Goal: Book appointment/travel/reservation

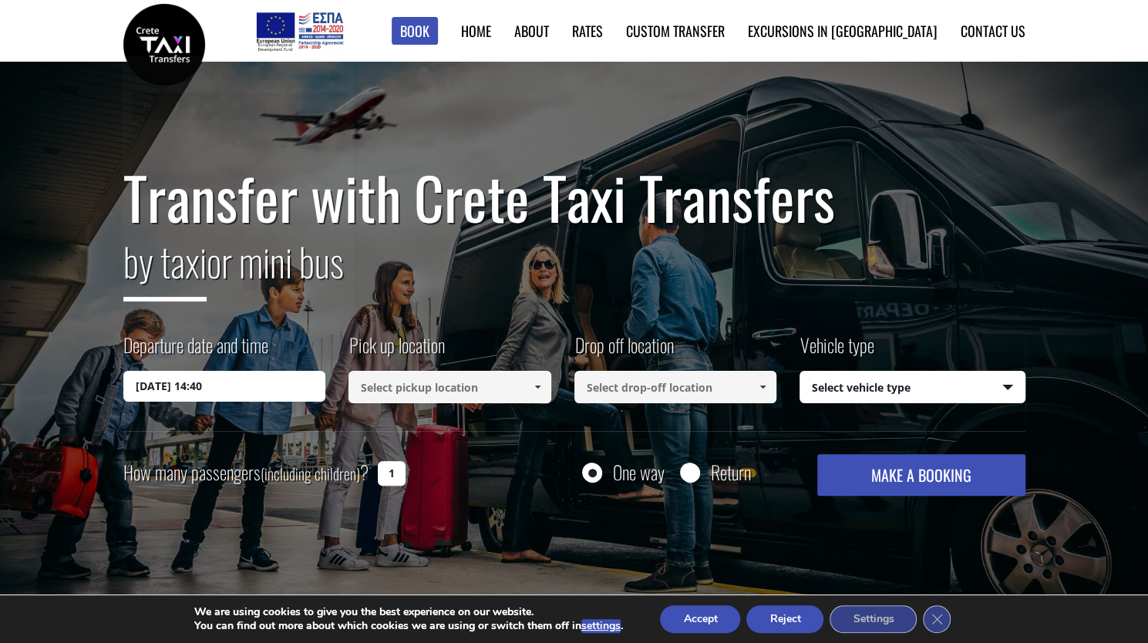
click at [296, 389] on input "[DATE] 14:40" at bounding box center [224, 386] width 203 height 31
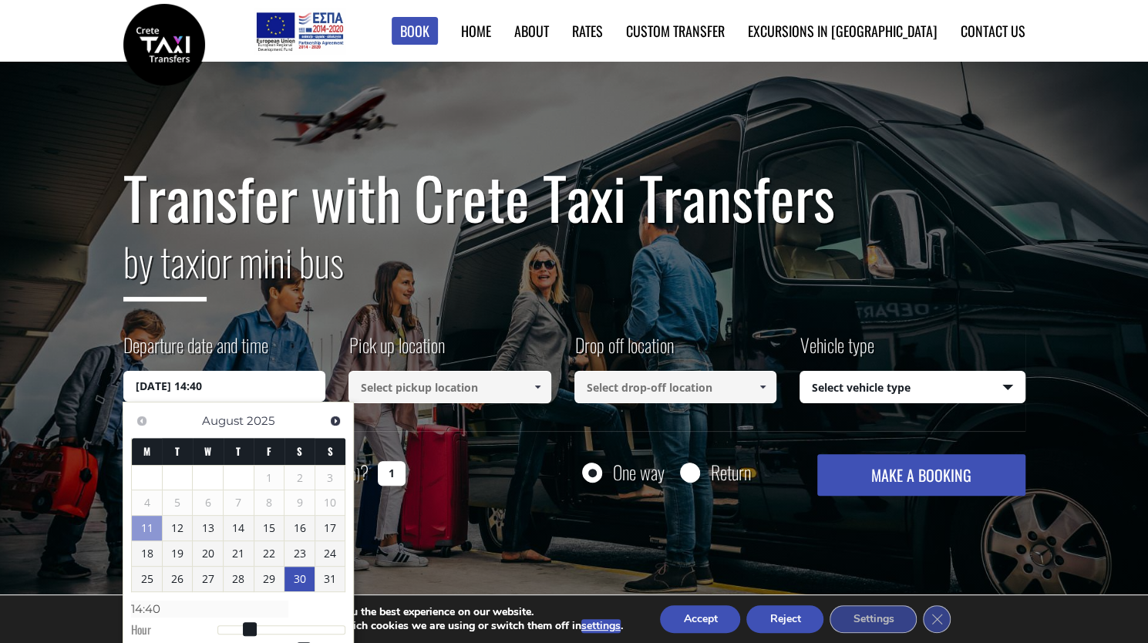
click at [299, 583] on link "30" at bounding box center [300, 579] width 30 height 25
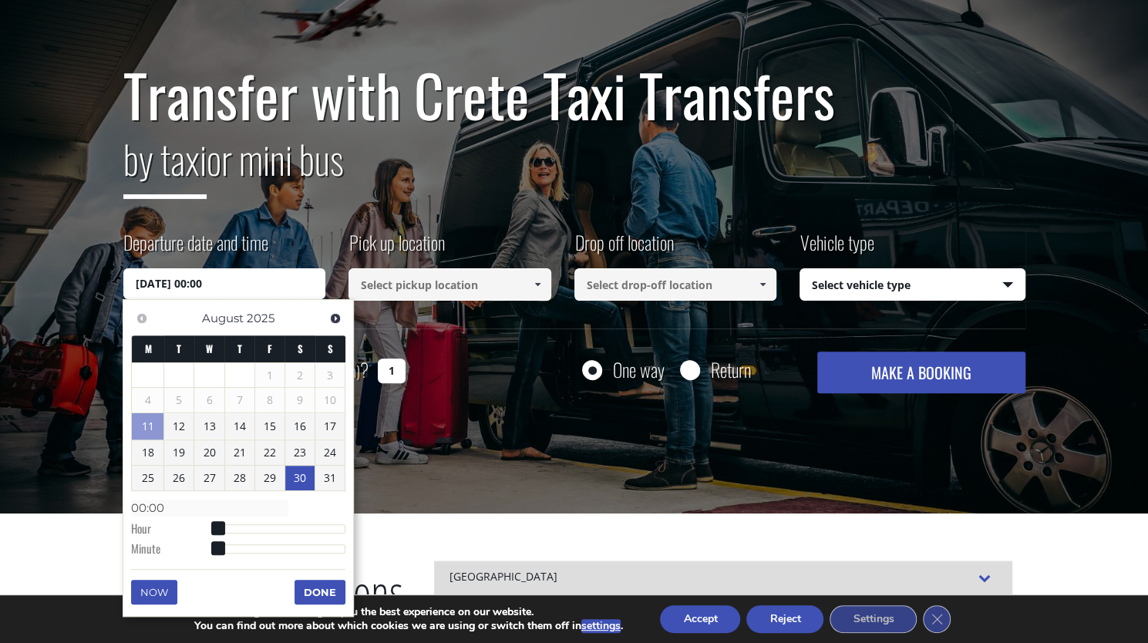
scroll to position [110, 0]
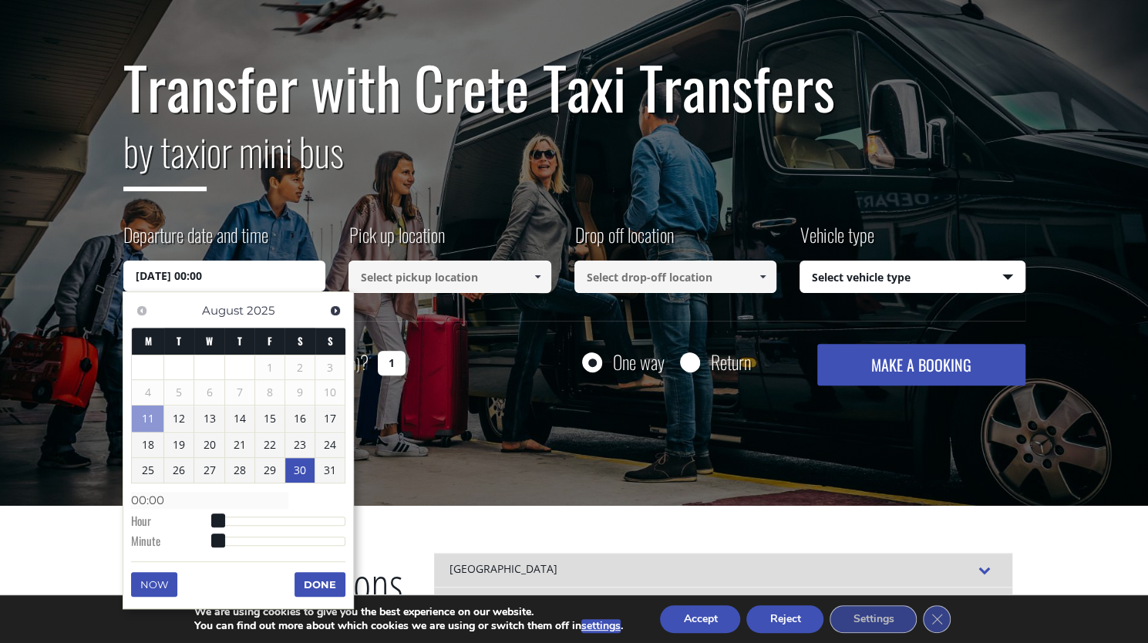
click at [259, 524] on dl "Time 00:00 Hour Minute Second Millisecond Microsecond Time Zone -1200 -1100 -10…" at bounding box center [238, 520] width 214 height 66
type input "30/08/2025 04:00"
type input "04:00"
click at [242, 517] on div at bounding box center [281, 521] width 129 height 9
type input "30/08/2025 19:00"
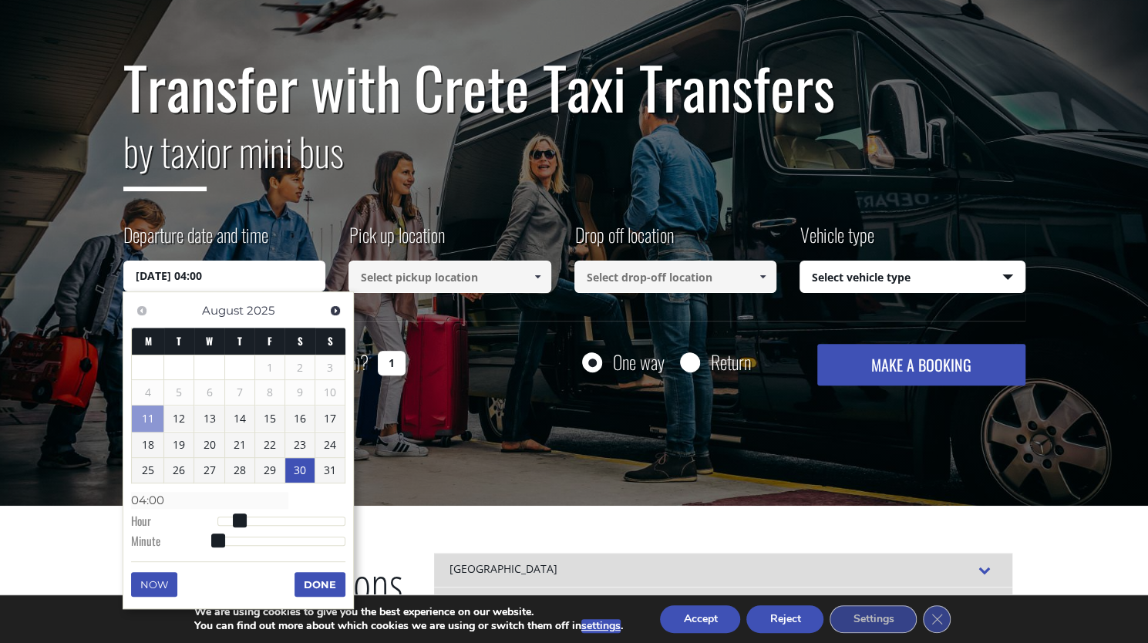
type input "19:00"
click at [321, 517] on div at bounding box center [281, 521] width 129 height 9
type input "30/08/2025 15:00"
type input "15:00"
click at [298, 517] on div at bounding box center [281, 521] width 129 height 9
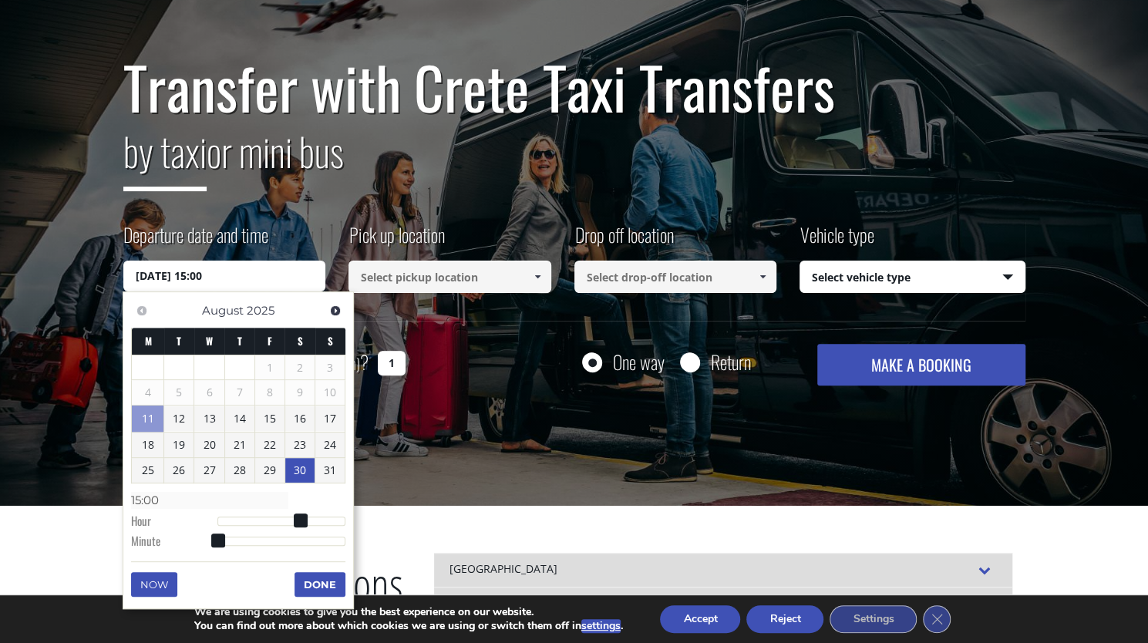
type input "30/08/2025 11:00"
type input "11:00"
click at [279, 517] on div at bounding box center [281, 521] width 129 height 9
type input "30/08/2025 13:00"
type input "13:00"
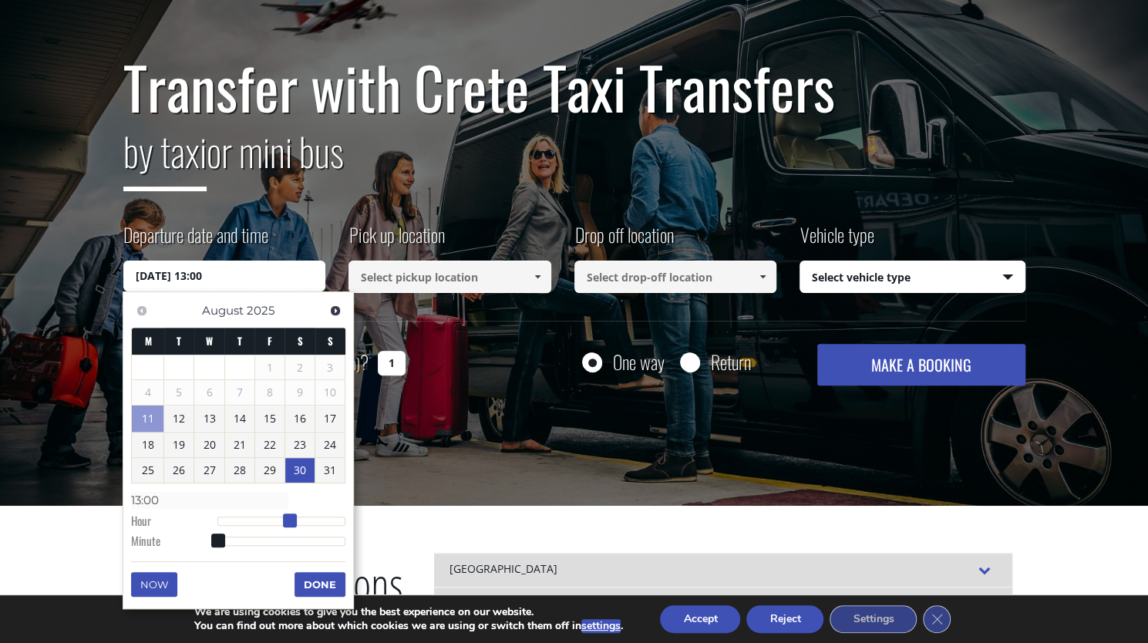
click at [288, 519] on div at bounding box center [281, 521] width 129 height 9
click at [283, 519] on span at bounding box center [290, 521] width 14 height 14
type input "30/08/2025 12:00"
type input "12:00"
click at [279, 521] on span at bounding box center [285, 521] width 14 height 14
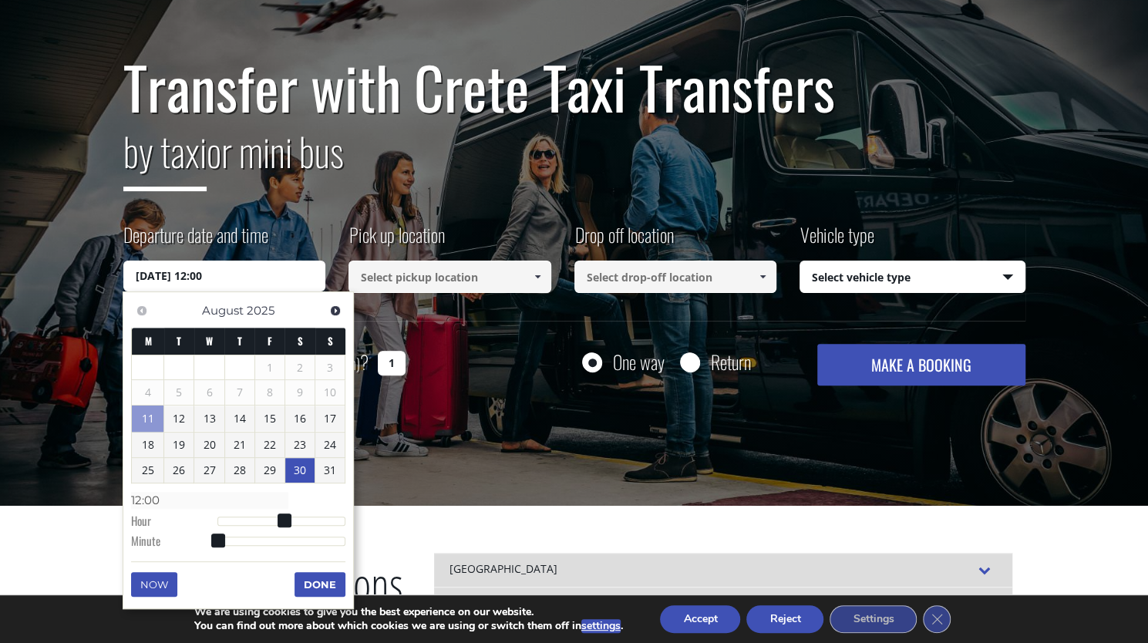
click at [319, 582] on button "Done" at bounding box center [320, 584] width 51 height 25
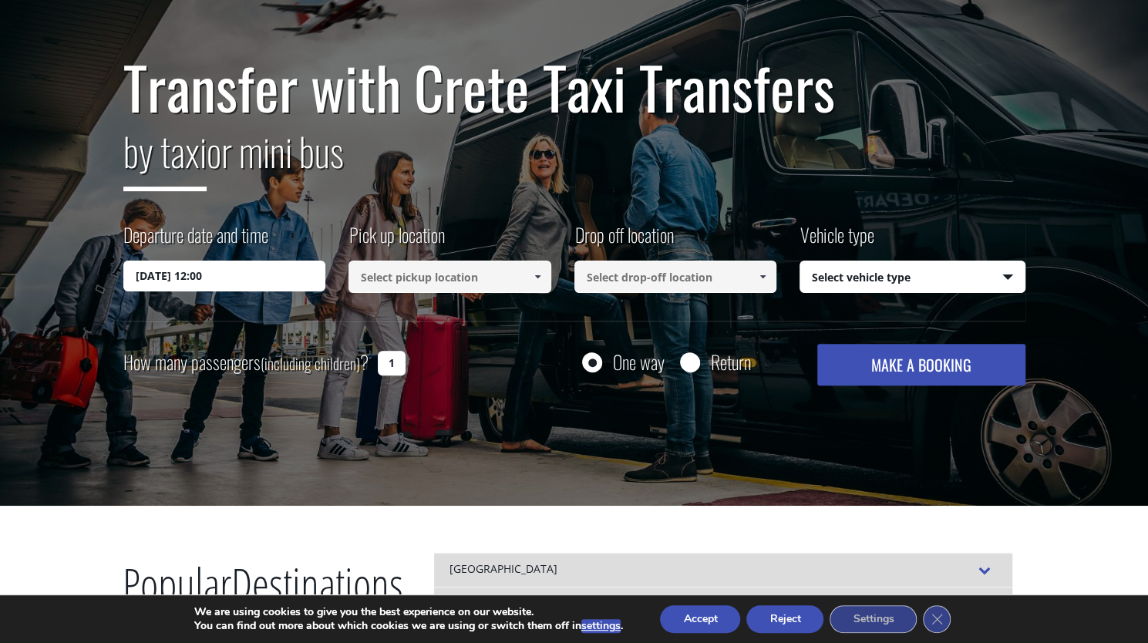
click at [534, 278] on span at bounding box center [537, 277] width 12 height 12
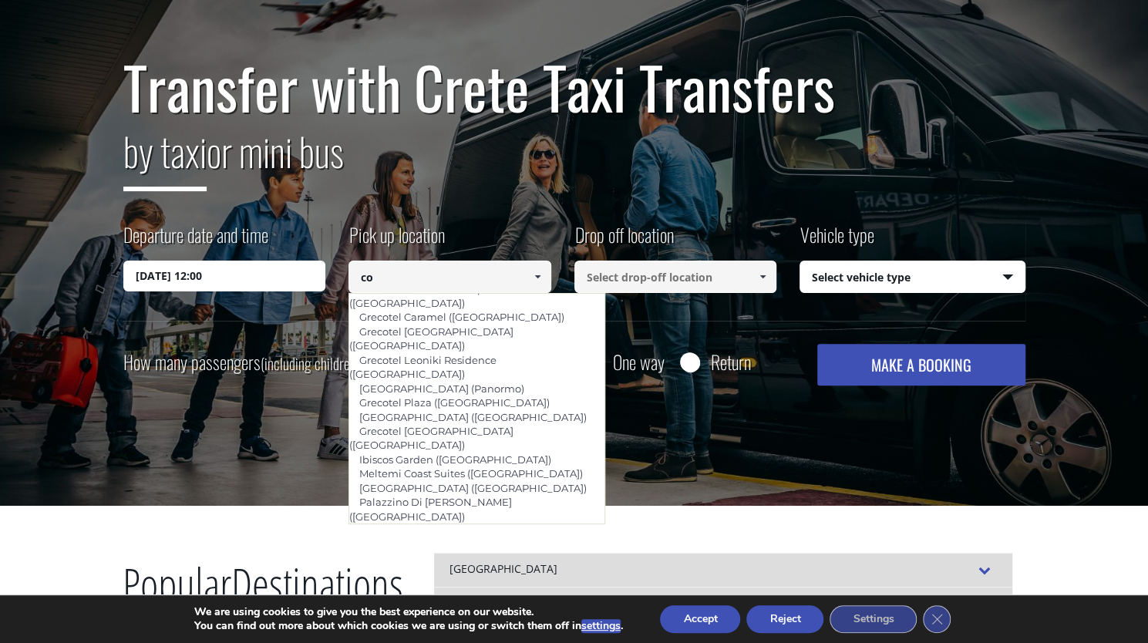
scroll to position [83, 0]
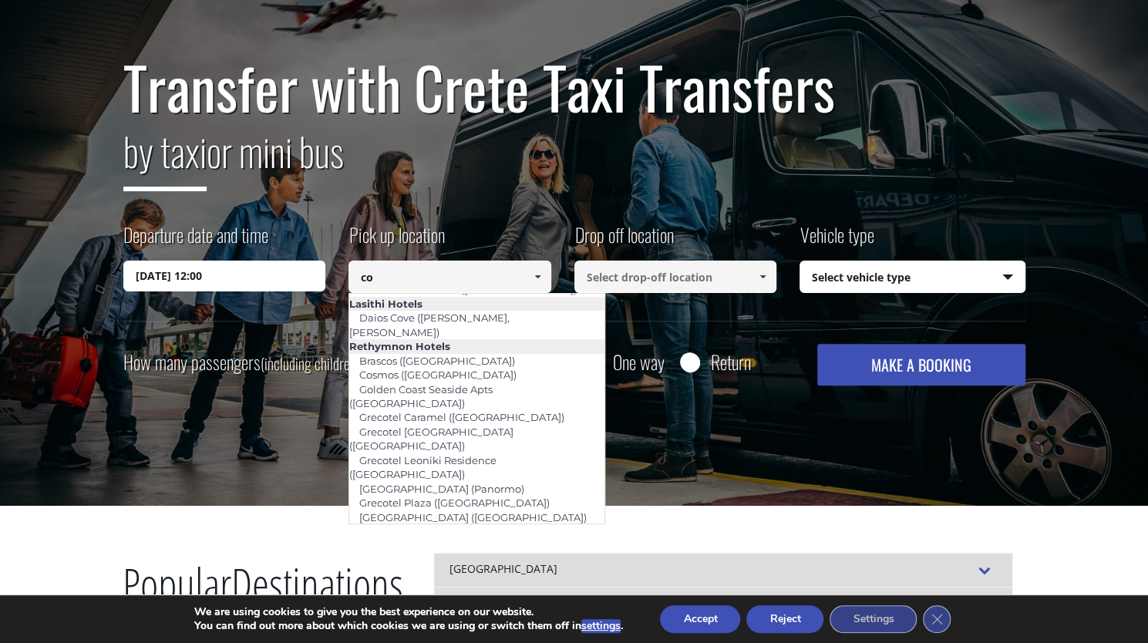
type input "c"
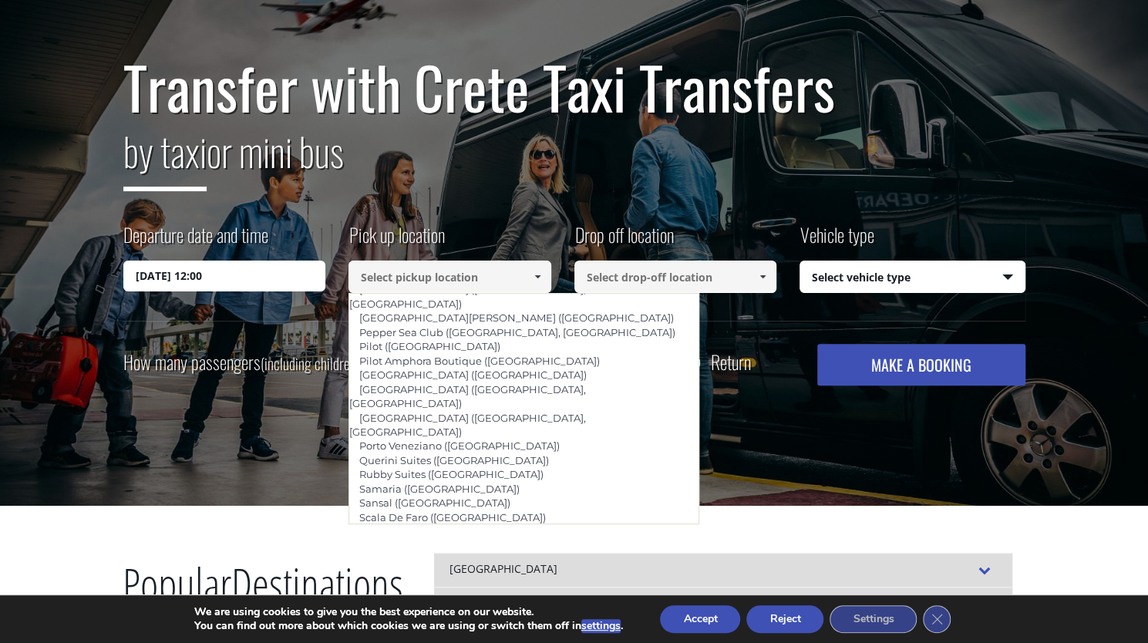
scroll to position [966, 0]
type input "Hersonissos (Heraklion)"
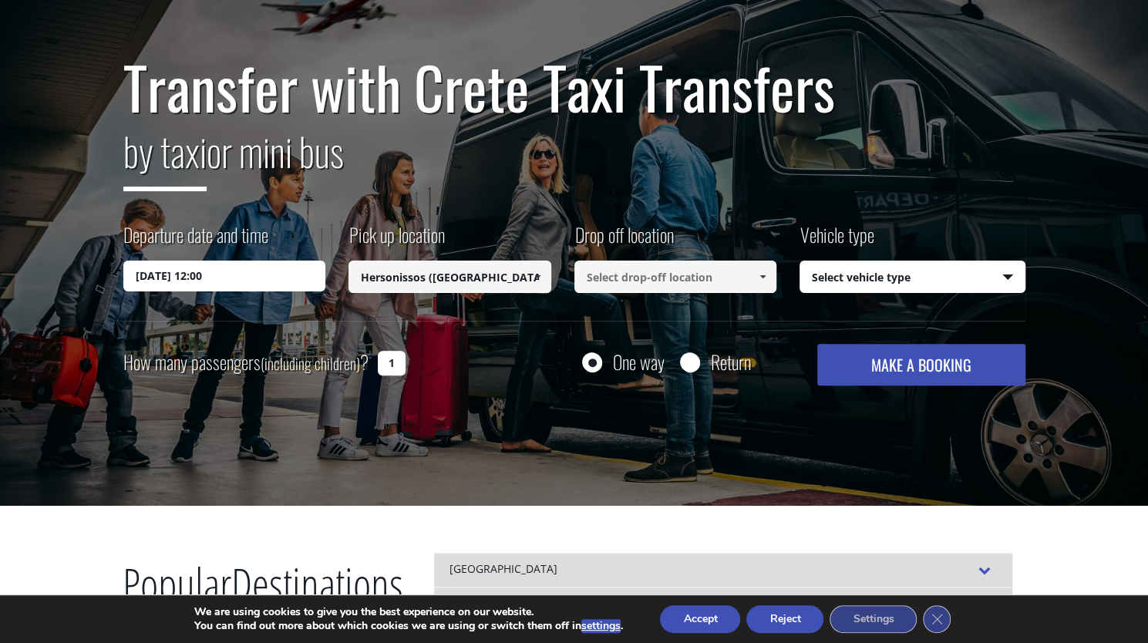
click at [700, 277] on input at bounding box center [676, 277] width 203 height 32
click at [755, 280] on link at bounding box center [762, 277] width 25 height 32
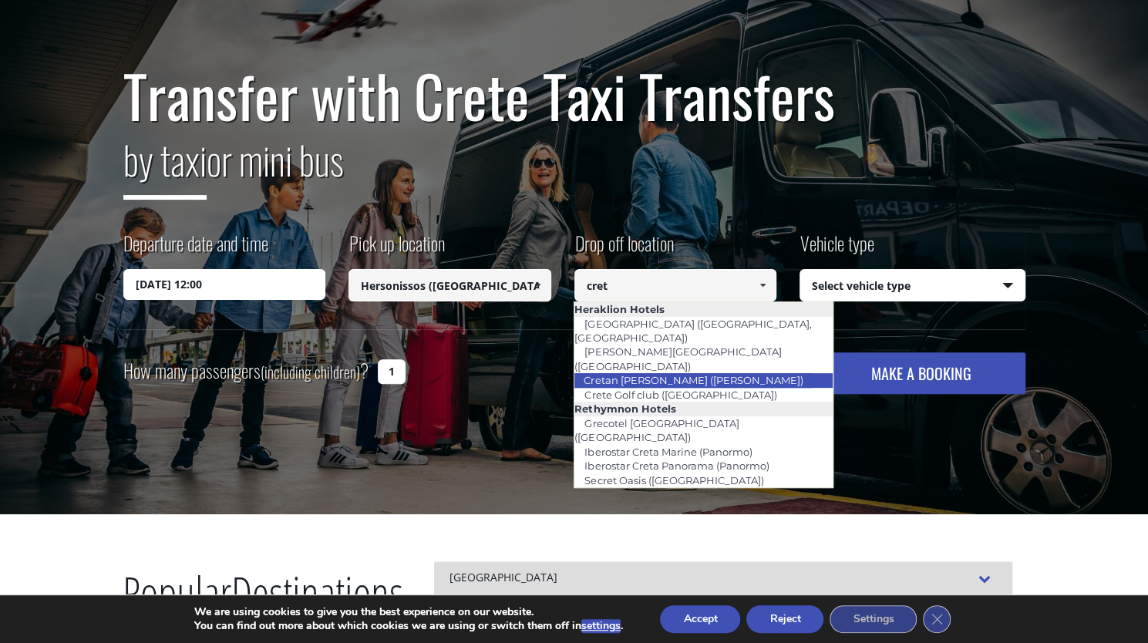
scroll to position [101, 0]
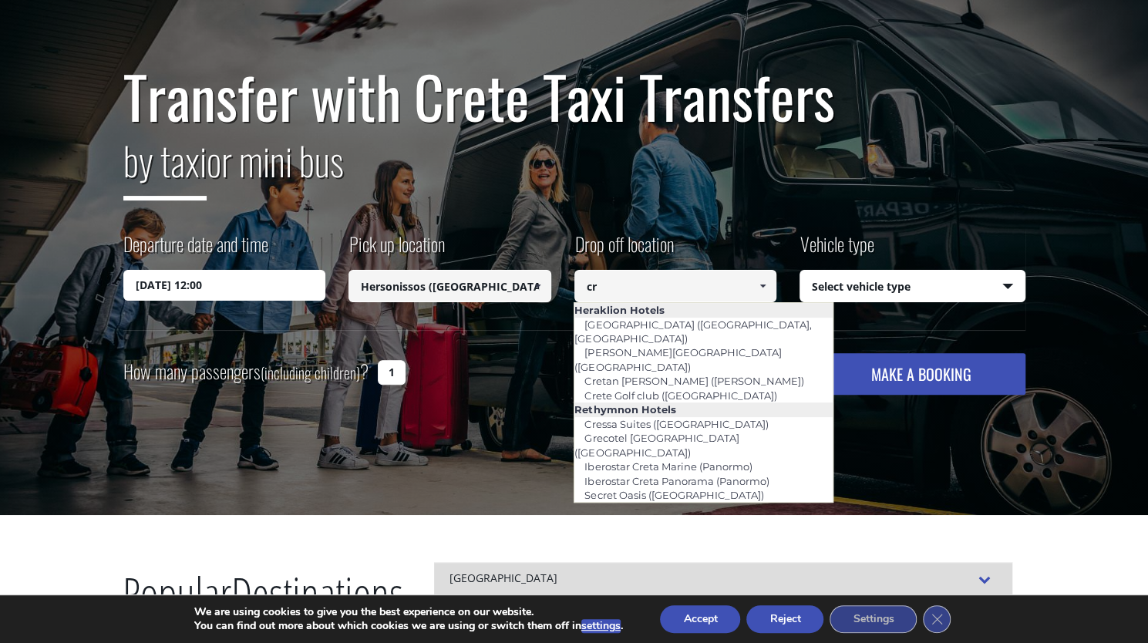
type input "c"
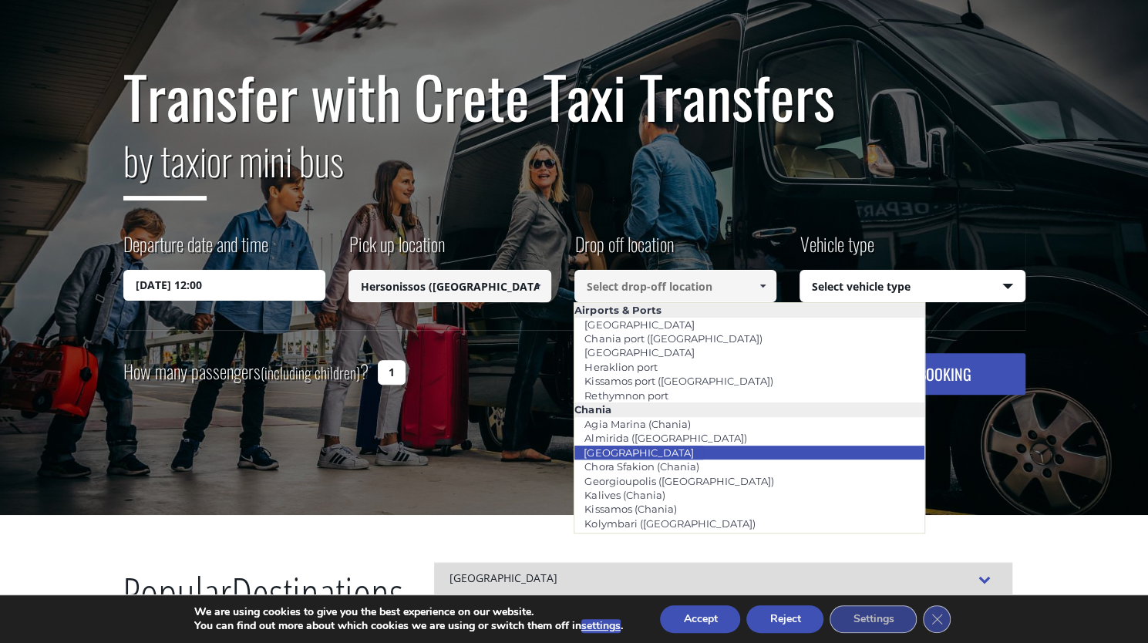
click at [816, 450] on li "Chania city" at bounding box center [749, 453] width 349 height 14
type input "Chania city"
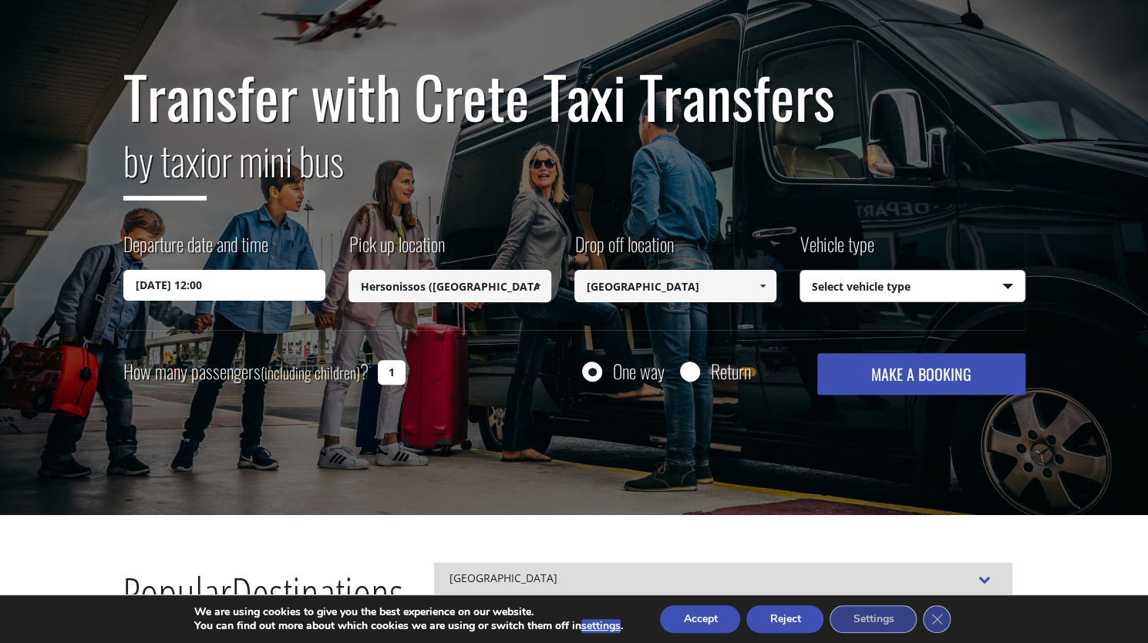
click at [976, 291] on select "Select vehicle type Taxi (4 passengers) Mercedes E Class Mini Van (7 passengers…" at bounding box center [913, 287] width 224 height 32
select select "540"
click at [801, 271] on select "Select vehicle type Taxi (4 passengers) Mercedes E Class Mini Van (7 passengers…" at bounding box center [913, 287] width 224 height 32
click at [385, 375] on input "1" at bounding box center [392, 372] width 28 height 25
type input "2"
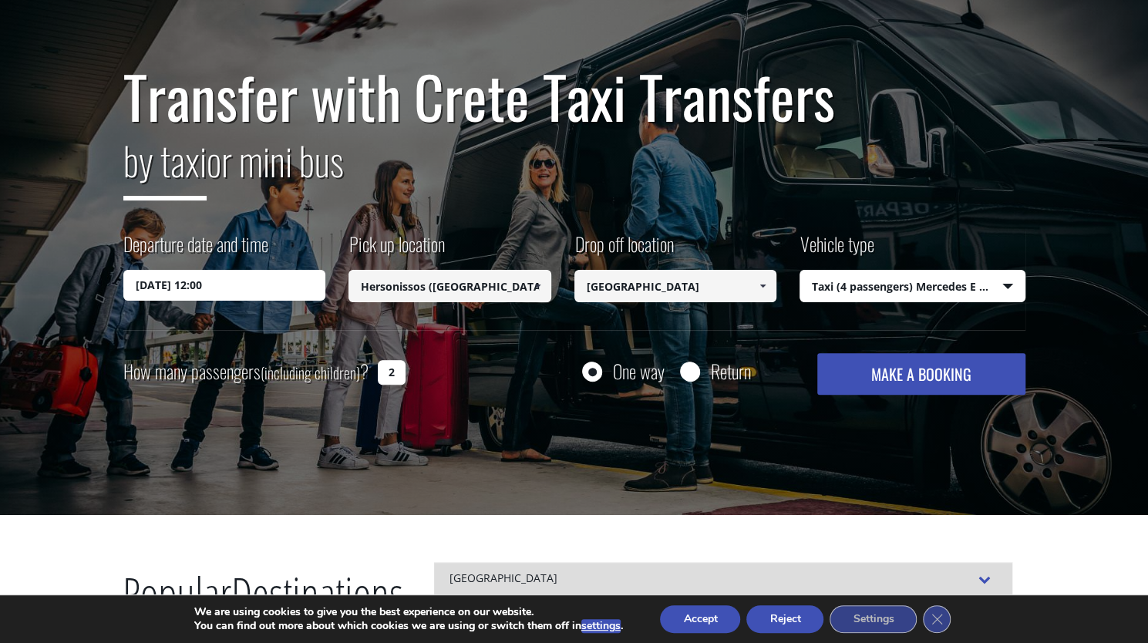
click at [925, 376] on button "MAKE A BOOKING" at bounding box center [920, 374] width 207 height 42
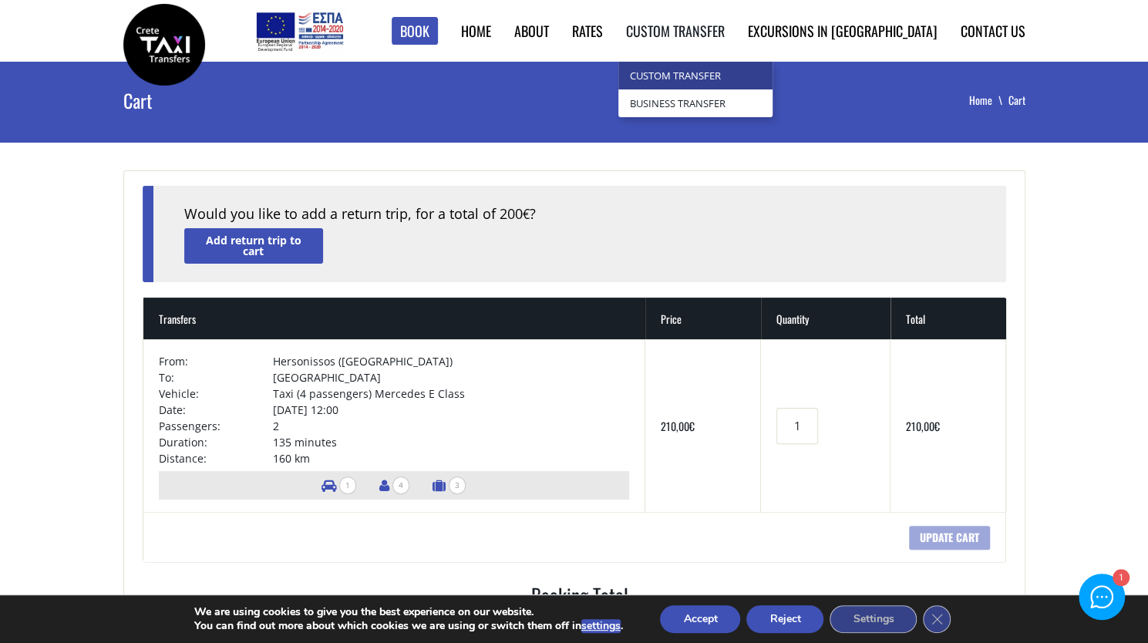
click at [747, 82] on link "Custom Transfer" at bounding box center [696, 76] width 154 height 28
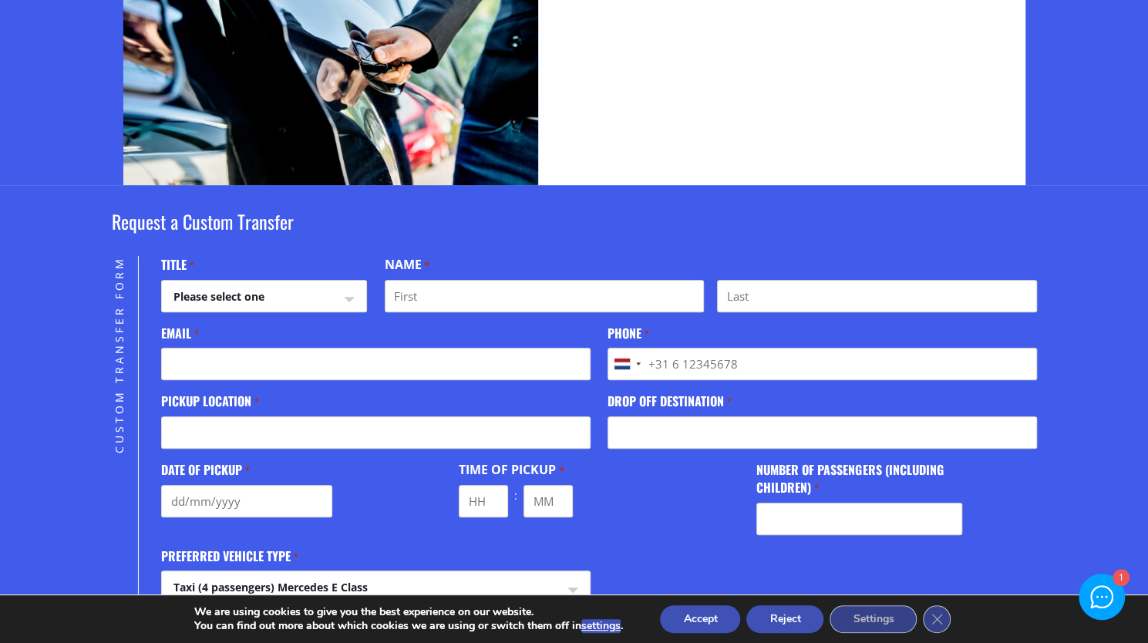
scroll to position [265, 0]
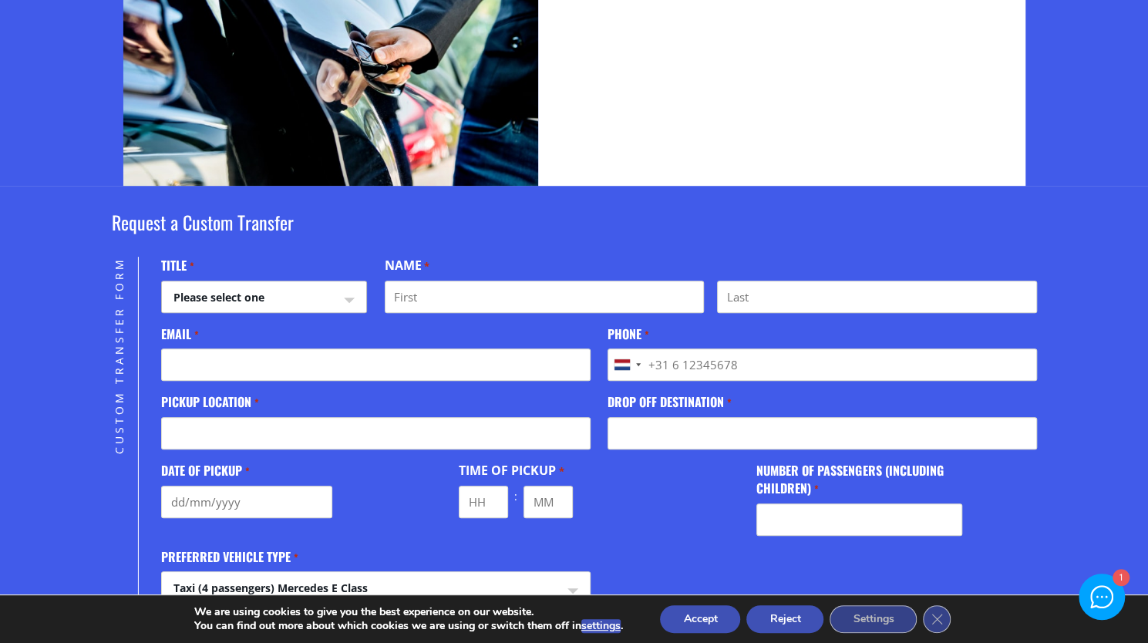
click at [331, 296] on select "Please select one Mr Mrs" at bounding box center [264, 299] width 204 height 37
select select "Mrs"
click at [162, 281] on select "Please select one Mr Mrs" at bounding box center [264, 299] width 204 height 37
click at [458, 298] on input "First" at bounding box center [544, 297] width 319 height 32
type input "Melonie"
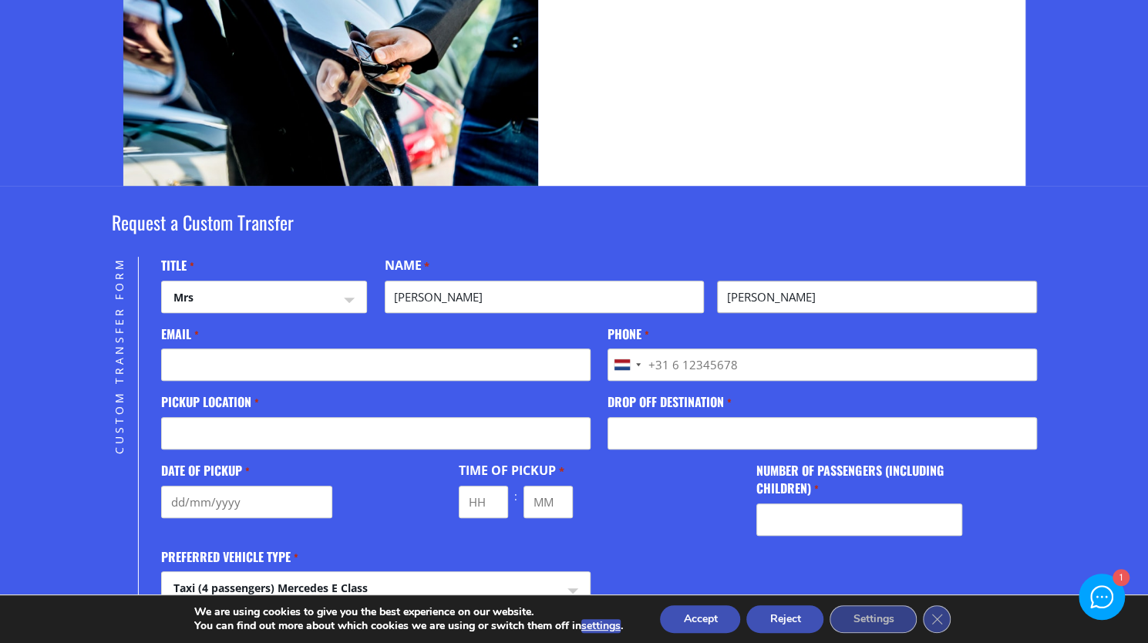
type input "Johnson"
type input "melonie.johnson2018@gmail.com"
type input "+31615665422"
click at [287, 443] on input "Pickup location *" at bounding box center [375, 433] width 429 height 32
drag, startPoint x: 270, startPoint y: 437, endPoint x: 147, endPoint y: 430, distance: 123.6
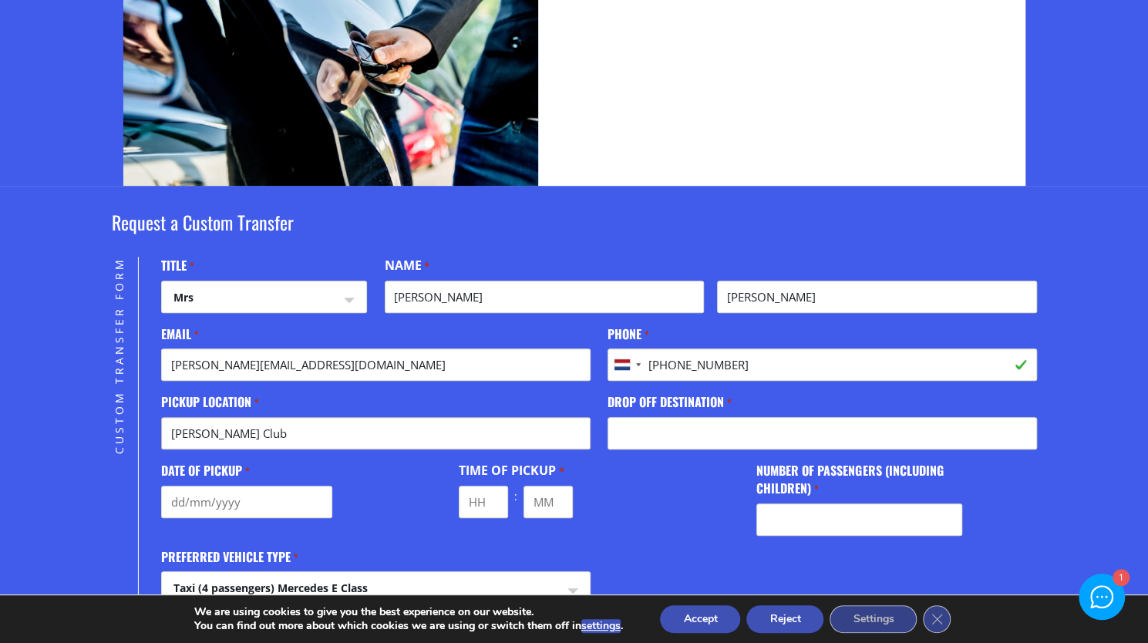
click at [147, 430] on div "" * " indicates required fields Title * Mrs Please select one Mr Mrs Name * Mel…" at bounding box center [587, 584] width 898 height 654
paste input "Hersonissos Crete"
paste input "Eleftheriou Venizelou Street 122, Limenas Hersonissou, Hersonissos, 70014"
type input "Cook's Club Hersonissos Crete, Eleftheriou Venizelou Street 122, Limenas Herson…"
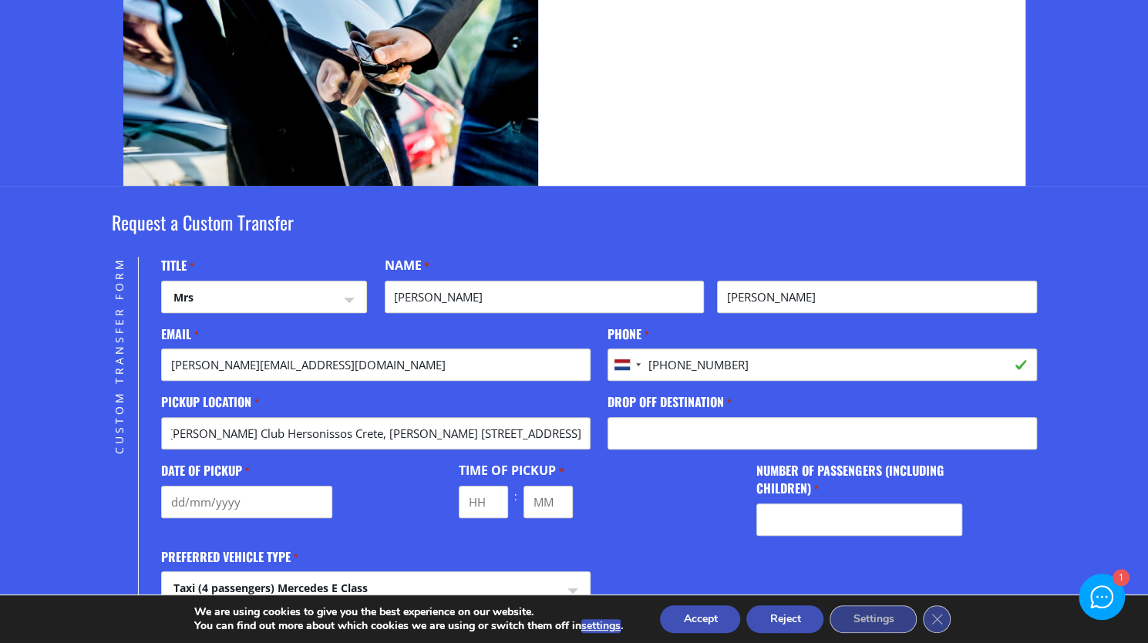
scroll to position [0, 0]
click at [701, 440] on input "Drop off destination *" at bounding box center [822, 433] width 429 height 32
paste input "Cretan Dream Resort & Spa"
paste input "Main Street, Stalós, 731 10"
drag, startPoint x: 929, startPoint y: 436, endPoint x: 608, endPoint y: 430, distance: 320.9
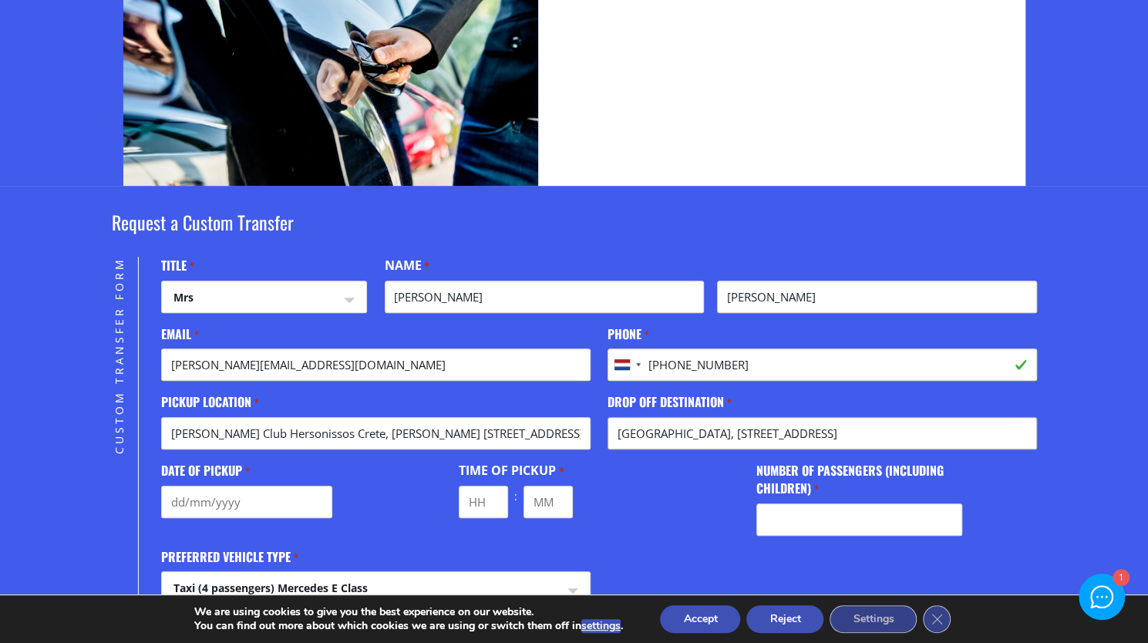
click at [608, 430] on input "Cretan Dream Resort & Spa, Main Street, Stalós, 731 10" at bounding box center [822, 433] width 429 height 32
click at [882, 433] on input "Cretan Dream Resort & Spa, Main Street, Stalós, 731 10" at bounding box center [822, 433] width 429 height 32
type input "Cretan Dream Resort & Spa, Main Street, Stalós, Chania, 731 10"
click at [467, 435] on input "Cook's Club Hersonissos Crete, Eleftheriou Venizelou Street 122, Limenas Herson…" at bounding box center [375, 433] width 429 height 32
click at [1064, 521] on section "Request a Custom Transfer Custom Transfer Form " * " indicates required fields …" at bounding box center [574, 548] width 1148 height 725
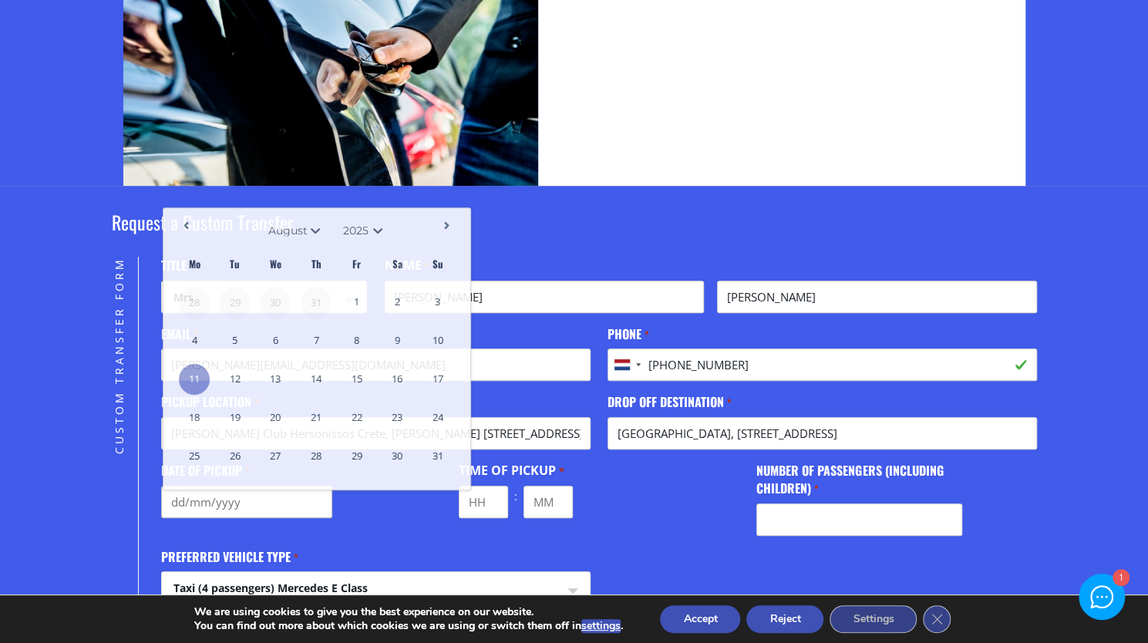
click at [217, 493] on input "Date of Pickup *" at bounding box center [246, 502] width 171 height 32
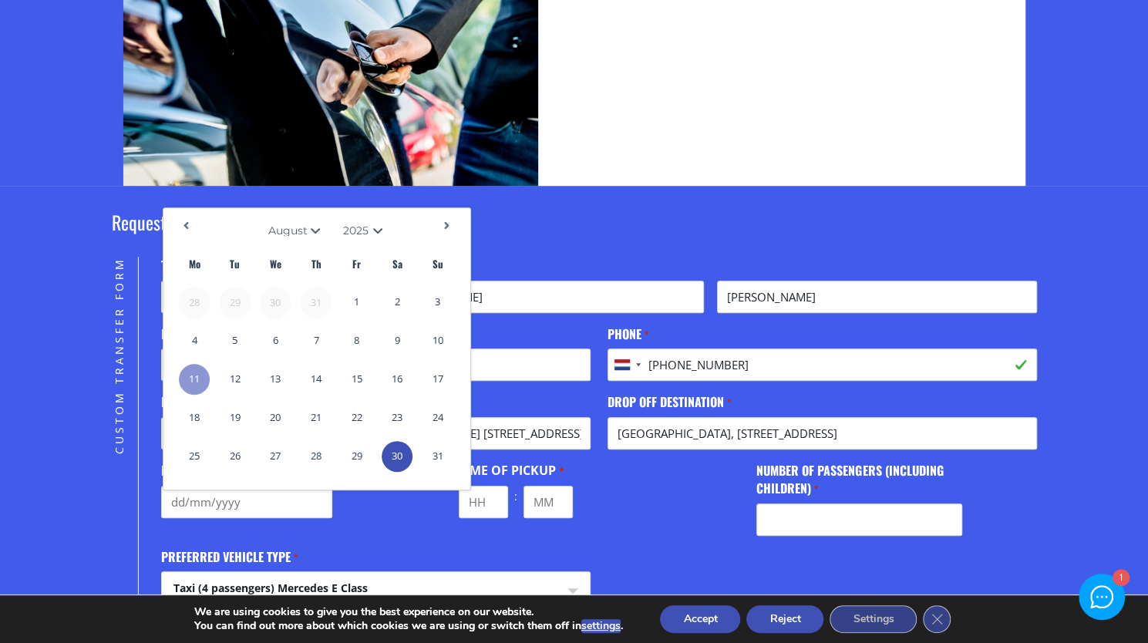
click at [387, 450] on link "30" at bounding box center [397, 456] width 31 height 31
type input "30/08/2025"
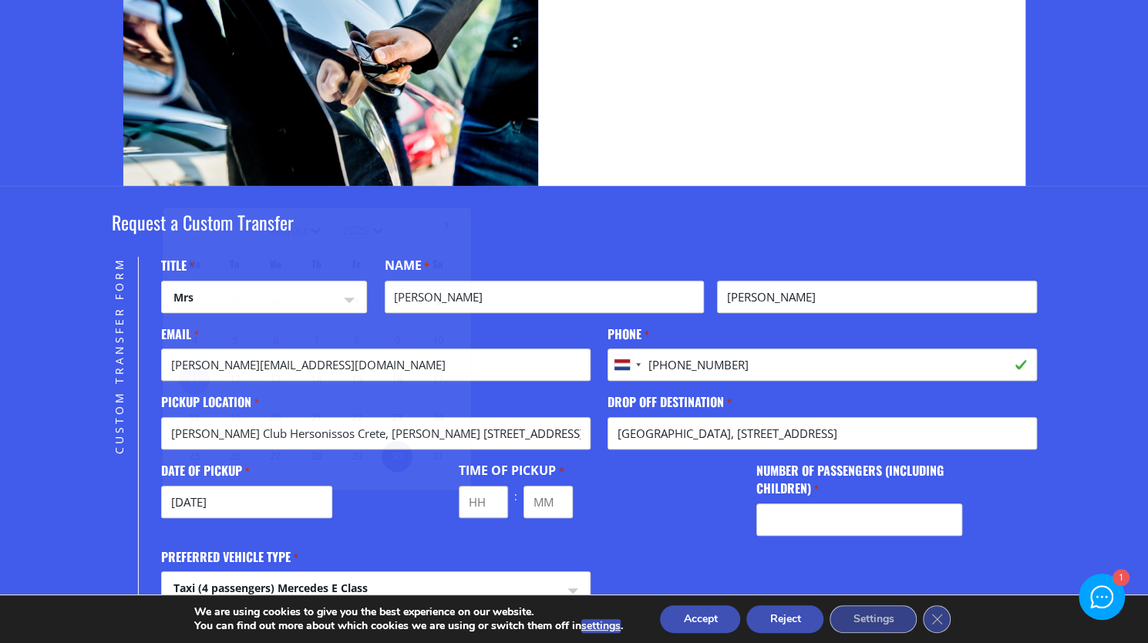
click at [487, 499] on input "Hours" at bounding box center [483, 502] width 49 height 32
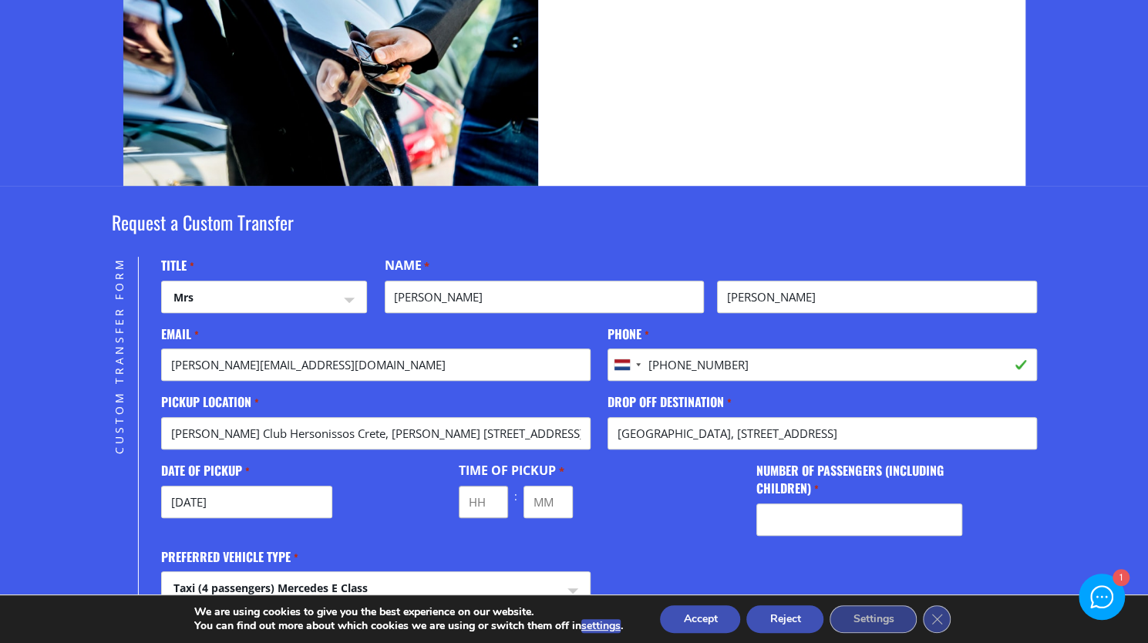
click at [487, 499] on input "Hours" at bounding box center [483, 502] width 49 height 32
type input "11"
click at [541, 501] on input "Minutes" at bounding box center [548, 502] width 49 height 32
type input "00"
click at [805, 524] on input "Number of passengers (including children) *" at bounding box center [860, 520] width 206 height 32
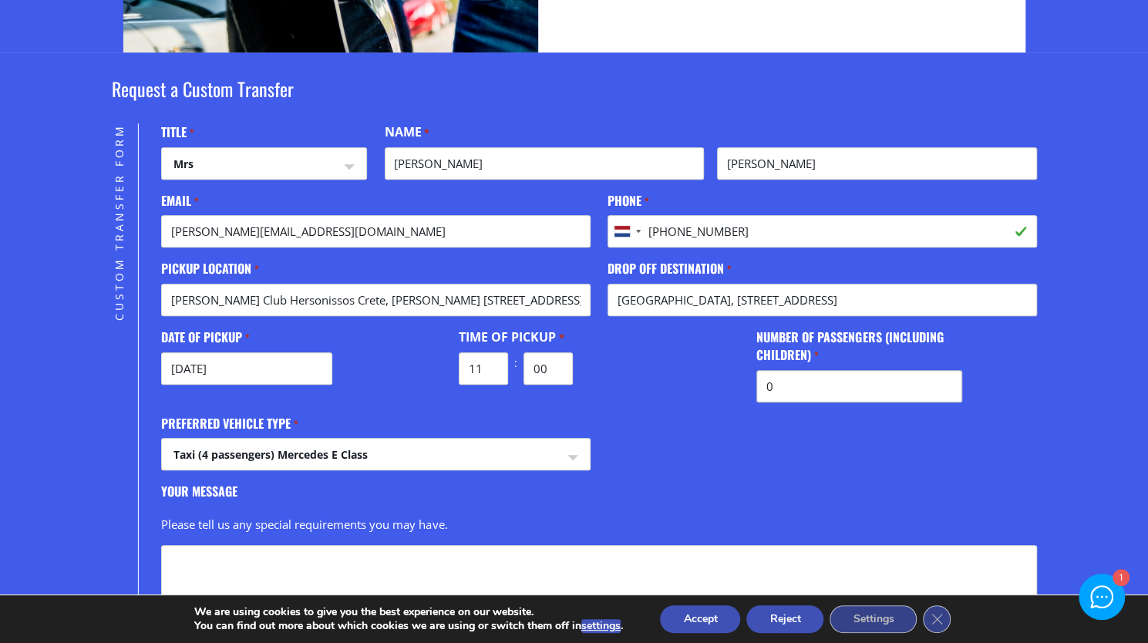
scroll to position [401, 0]
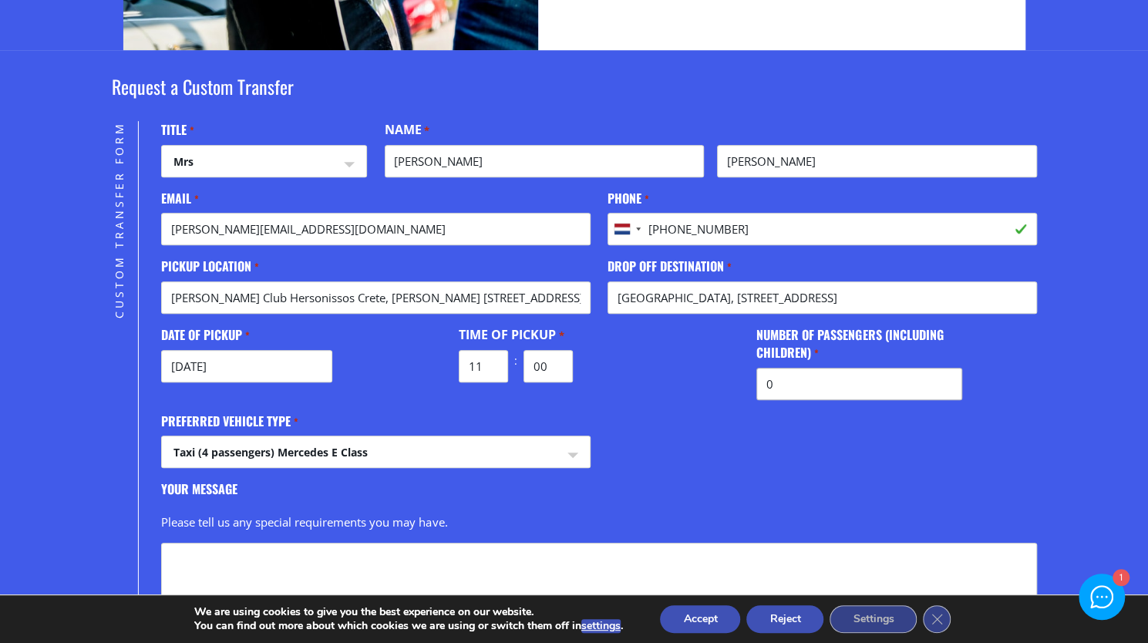
type input "0"
click at [581, 451] on select "Taxi (4 passengers) Mercedes E Class Mini Van (7 passengers) Mercedes Vito Mini…" at bounding box center [375, 455] width 427 height 37
click at [644, 445] on div "Title * Mrs Please select one Mr Mrs Name * Melonie First Johnson Last Email * …" at bounding box center [598, 412] width 875 height 582
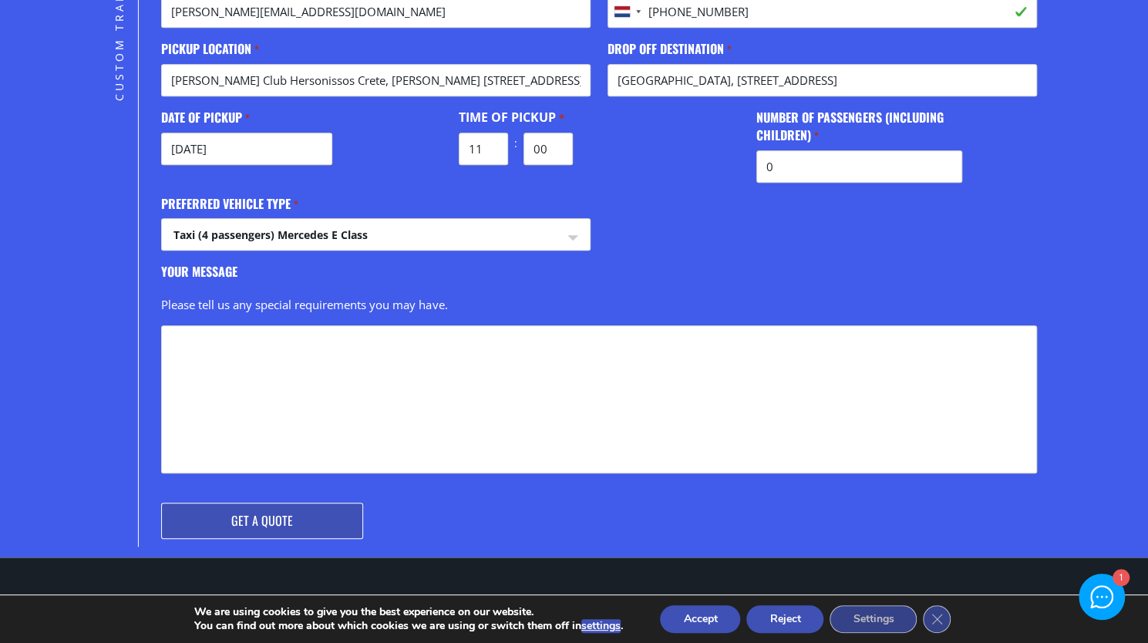
scroll to position [622, 0]
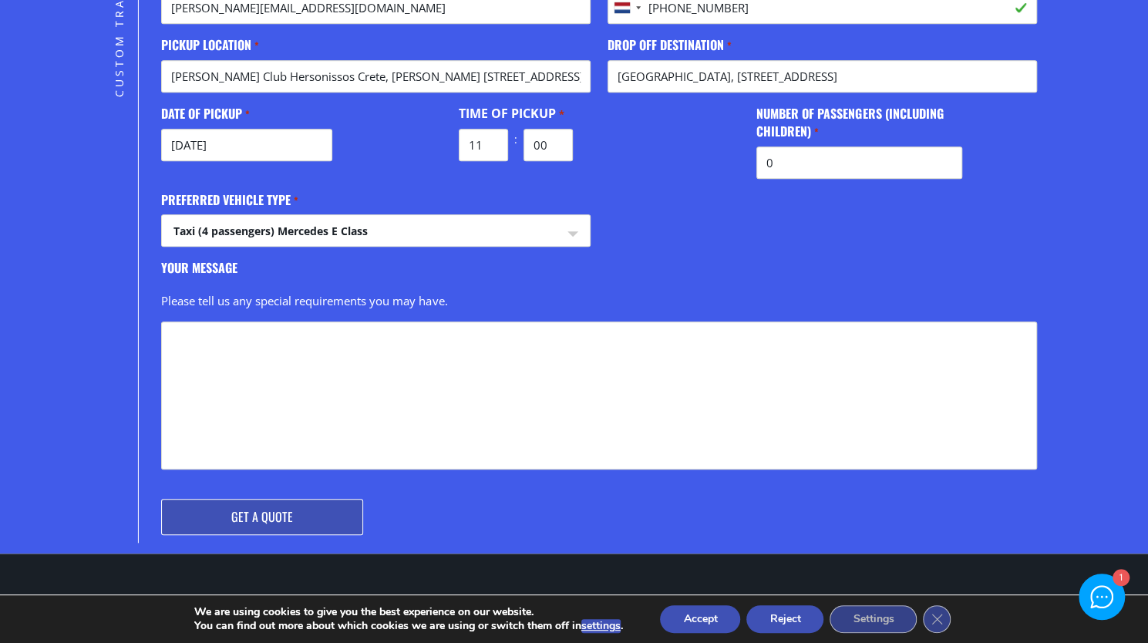
click at [292, 519] on input "Get a Quote" at bounding box center [262, 517] width 202 height 36
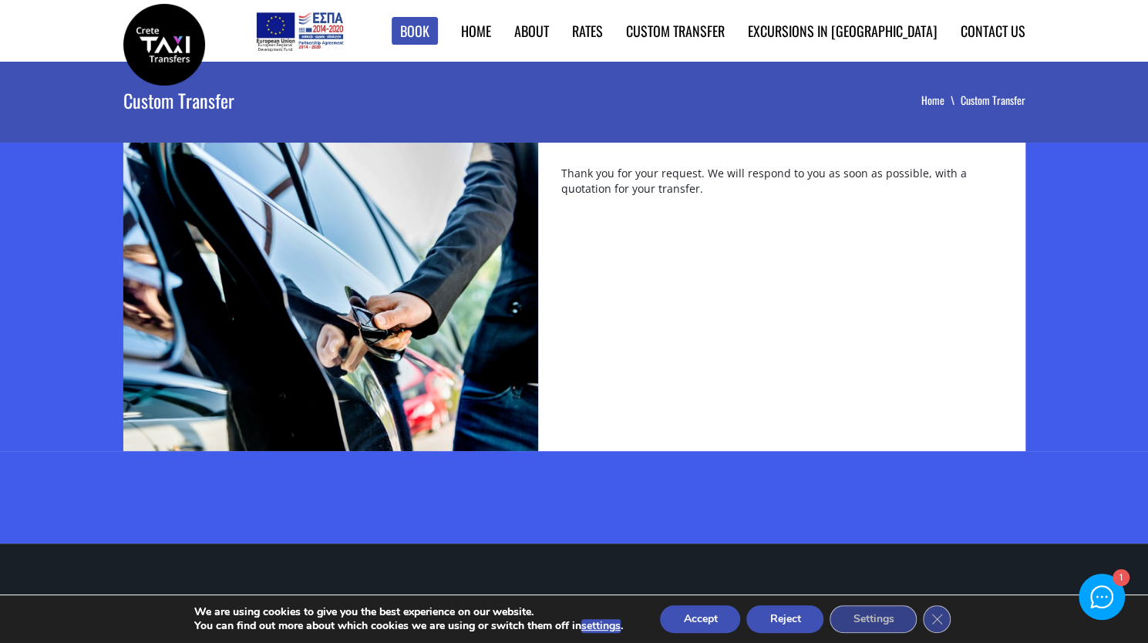
click at [794, 624] on button "Reject" at bounding box center [785, 619] width 77 height 28
